Goal: Information Seeking & Learning: Stay updated

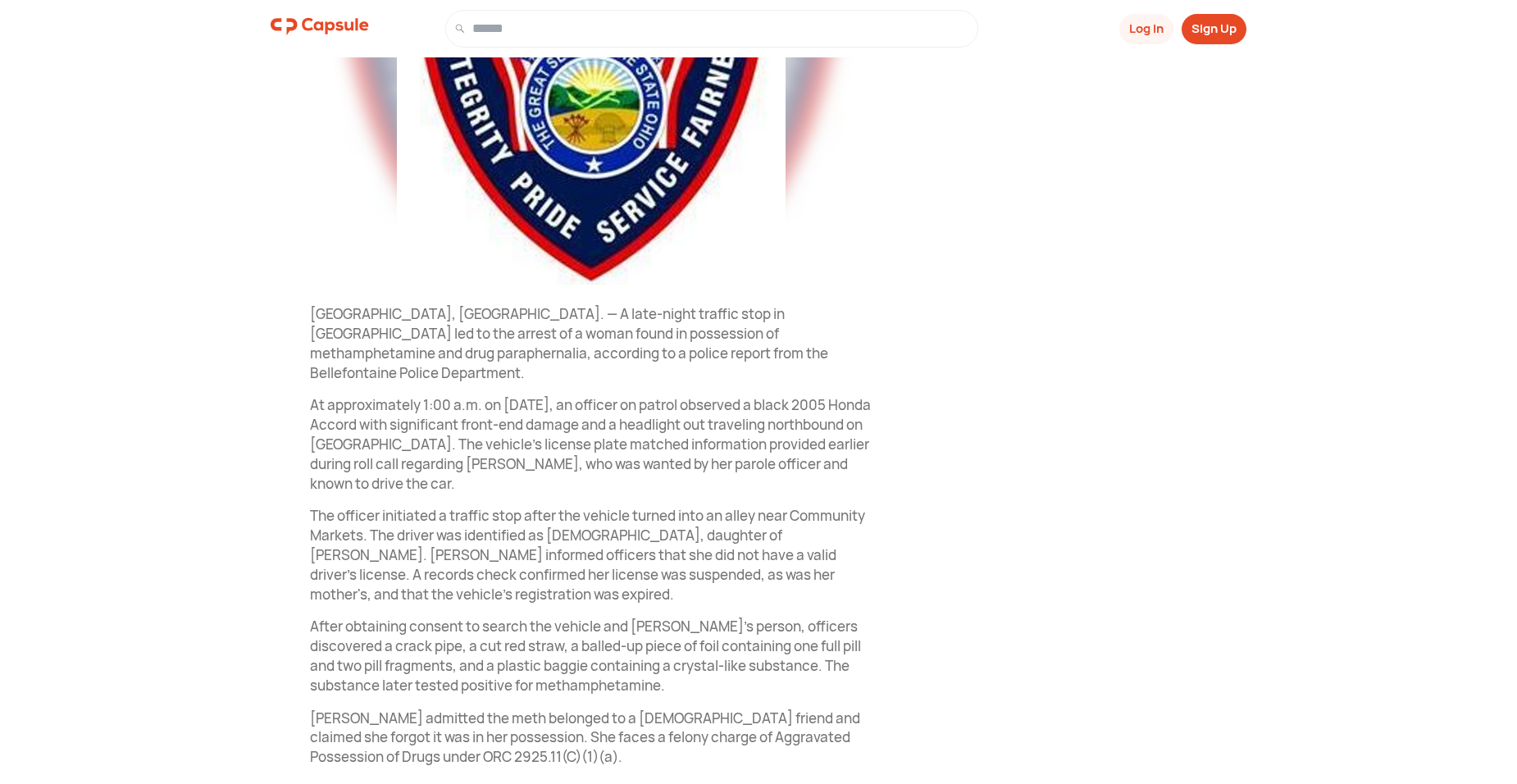
scroll to position [410, 0]
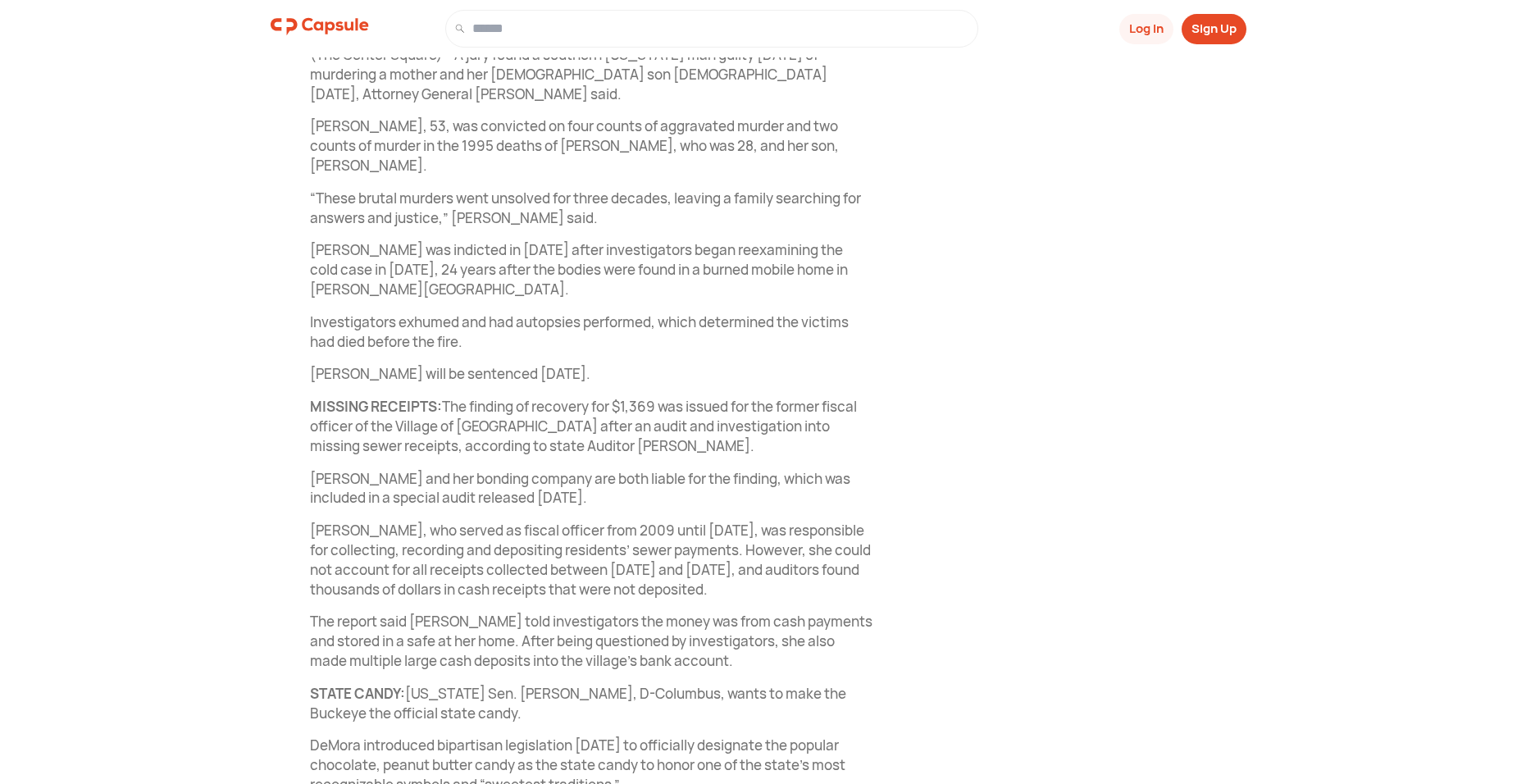
scroll to position [695, 0]
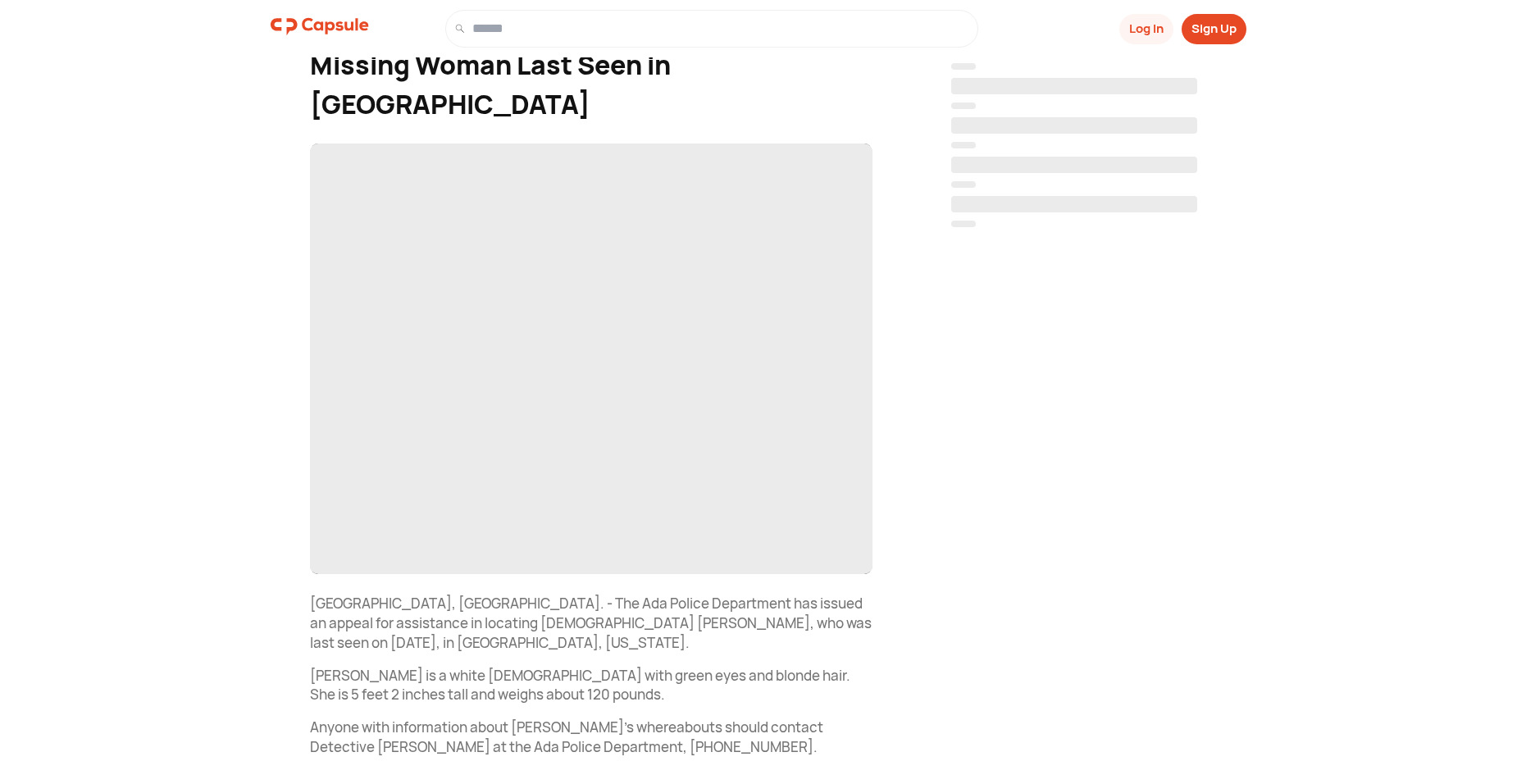
scroll to position [164, 0]
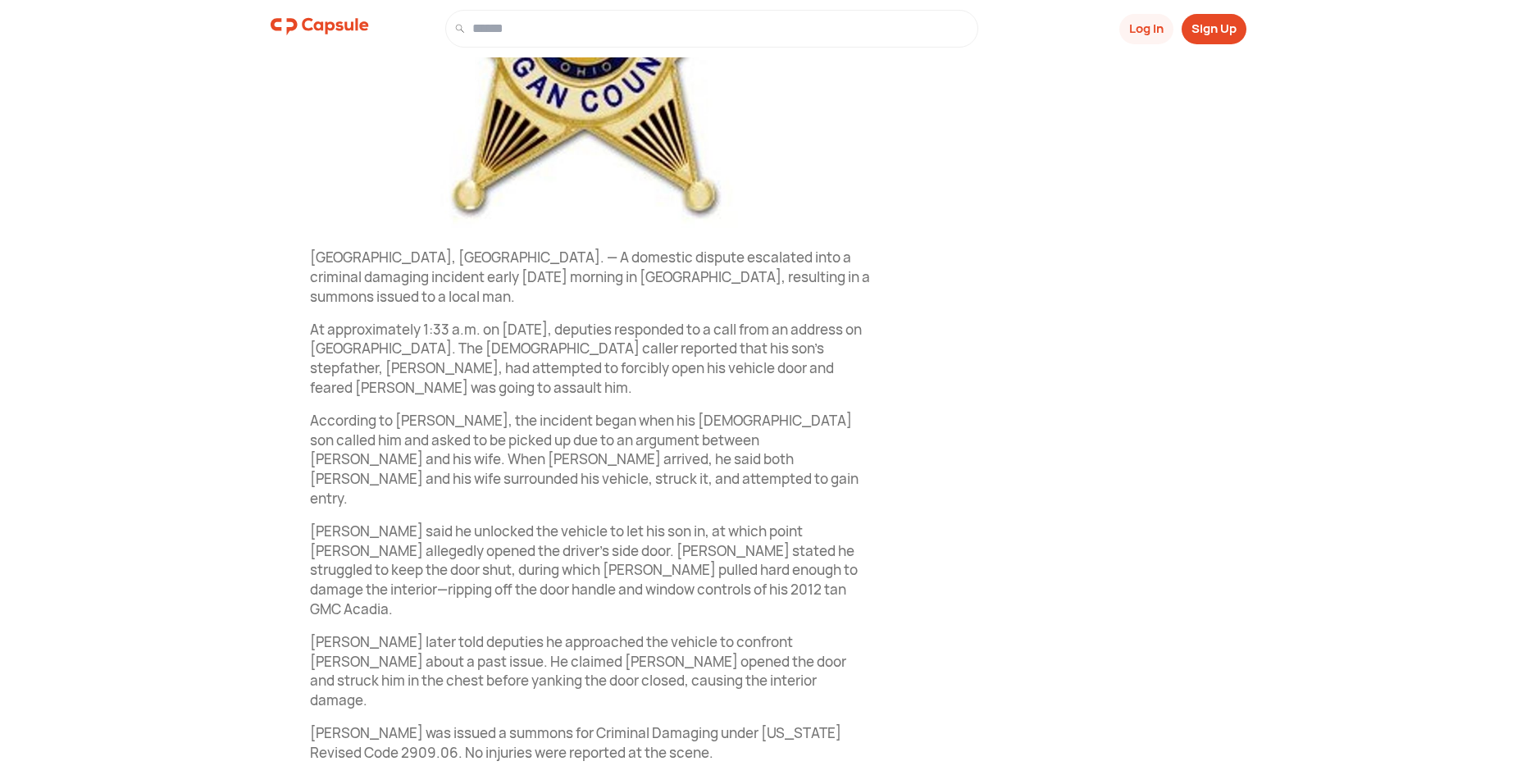
scroll to position [474, 0]
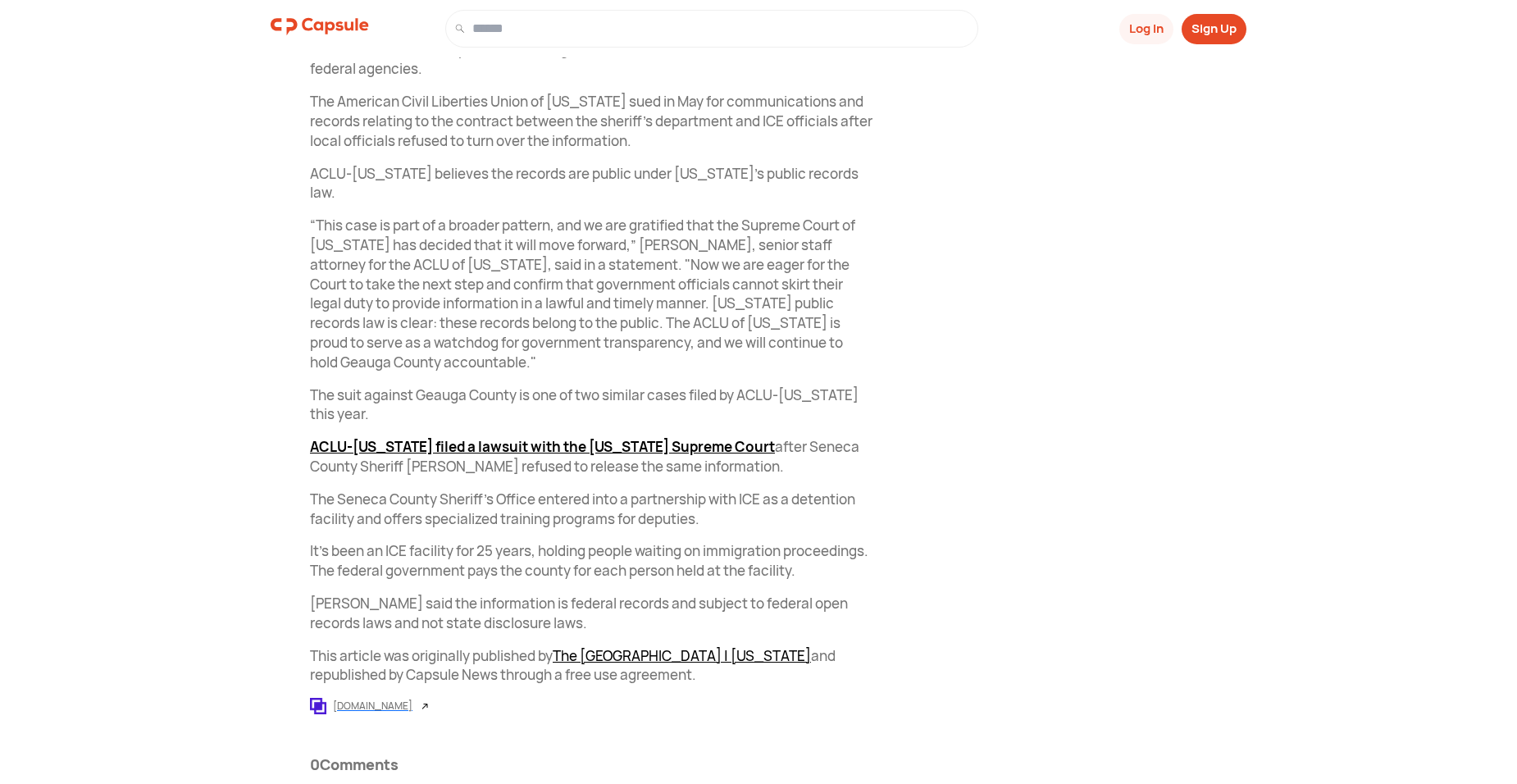
scroll to position [752, 0]
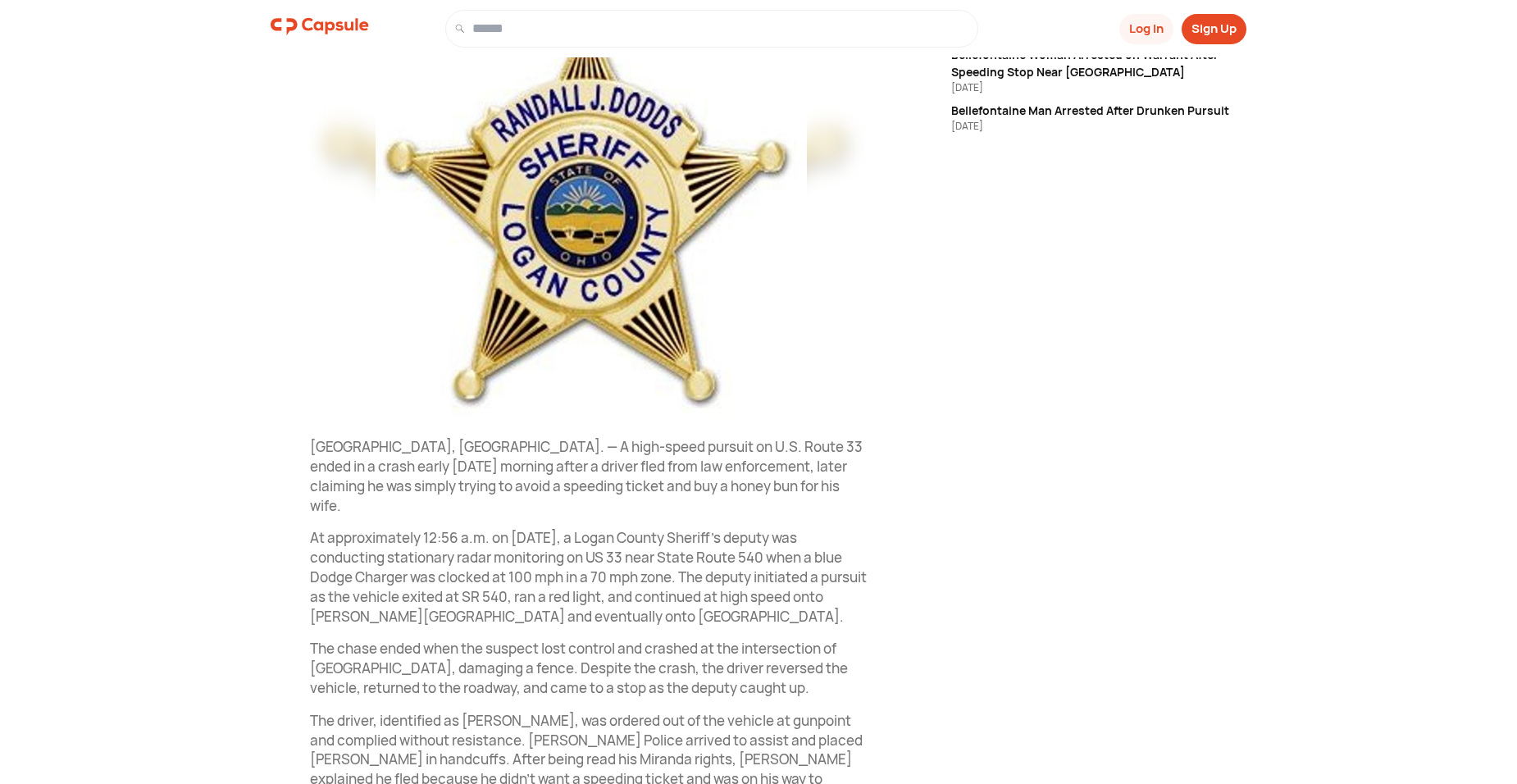
scroll to position [308, 0]
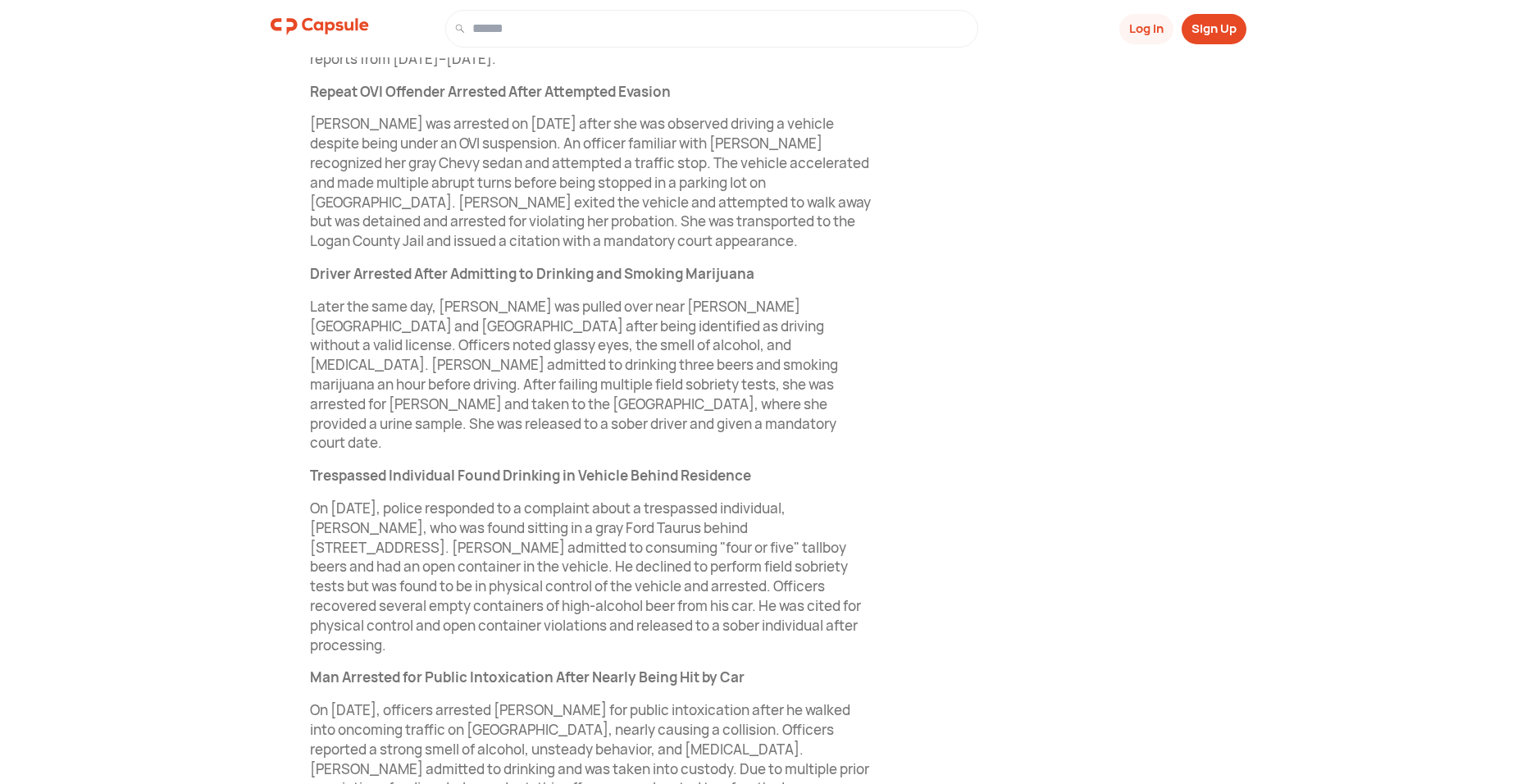
scroll to position [781, 0]
